Goal: Task Accomplishment & Management: Manage account settings

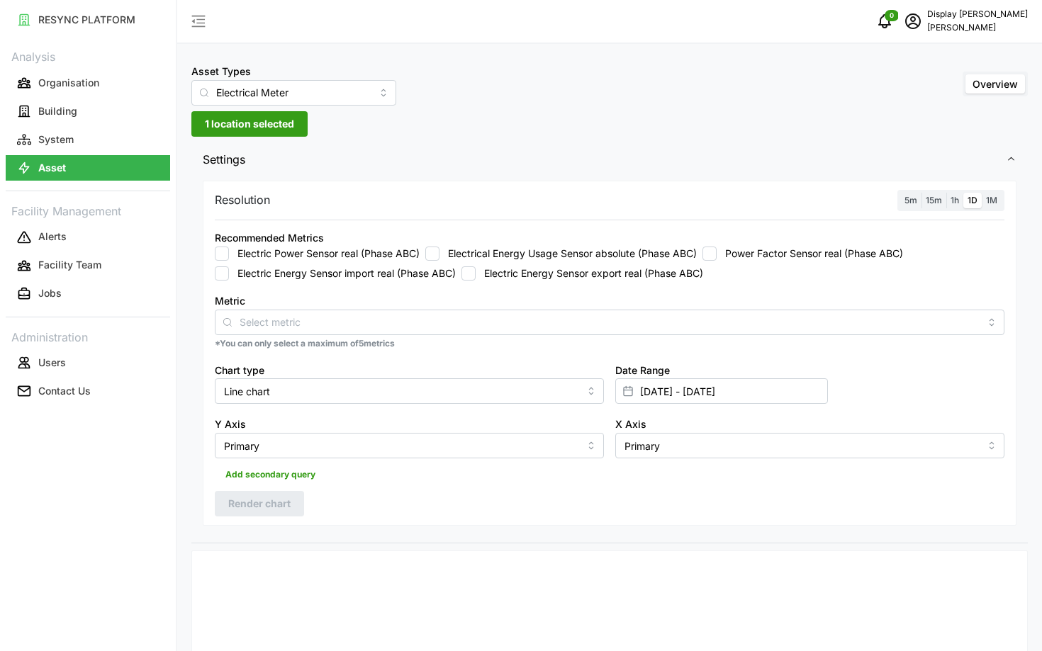
click at [619, 236] on div "Recommended Metrics Electric Power Sensor real (Phase ABC) Electrical Energy Us…" at bounding box center [610, 255] width 790 height 52
click at [922, 26] on icon "schedule" at bounding box center [913, 21] width 17 height 17
click at [932, 108] on div "Logout" at bounding box center [976, 107] width 101 height 16
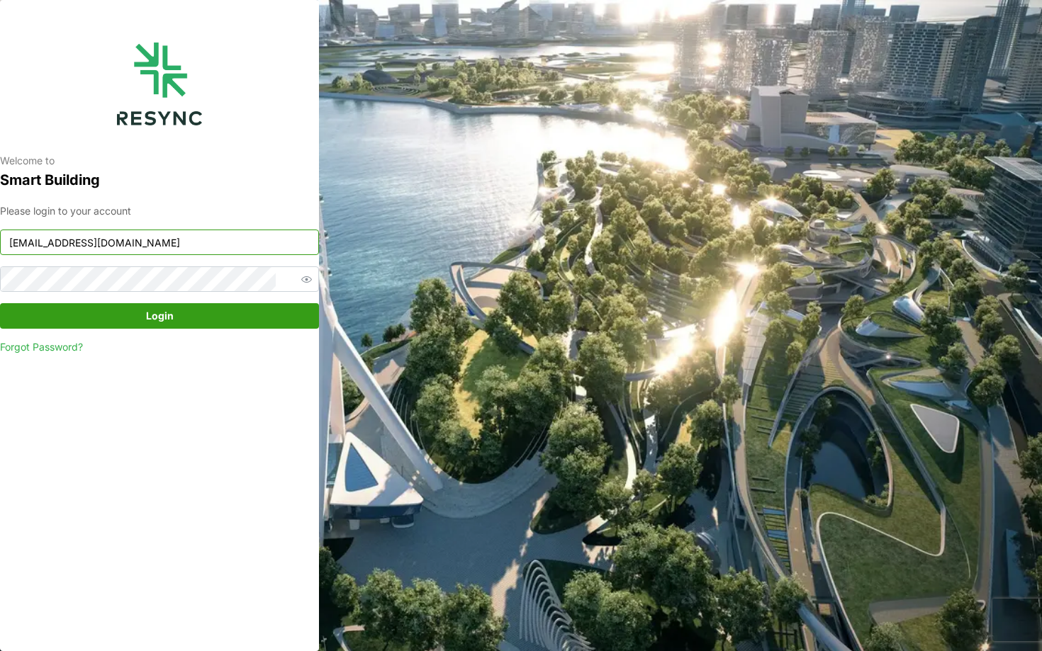
click at [162, 242] on input "[EMAIL_ADDRESS][DOMAIN_NAME]" at bounding box center [159, 243] width 319 height 26
type input "[EMAIL_ADDRESS][DOMAIN_NAME]"
click at [207, 308] on span "Login" at bounding box center [159, 316] width 292 height 24
